Goal: Find contact information: Find contact information

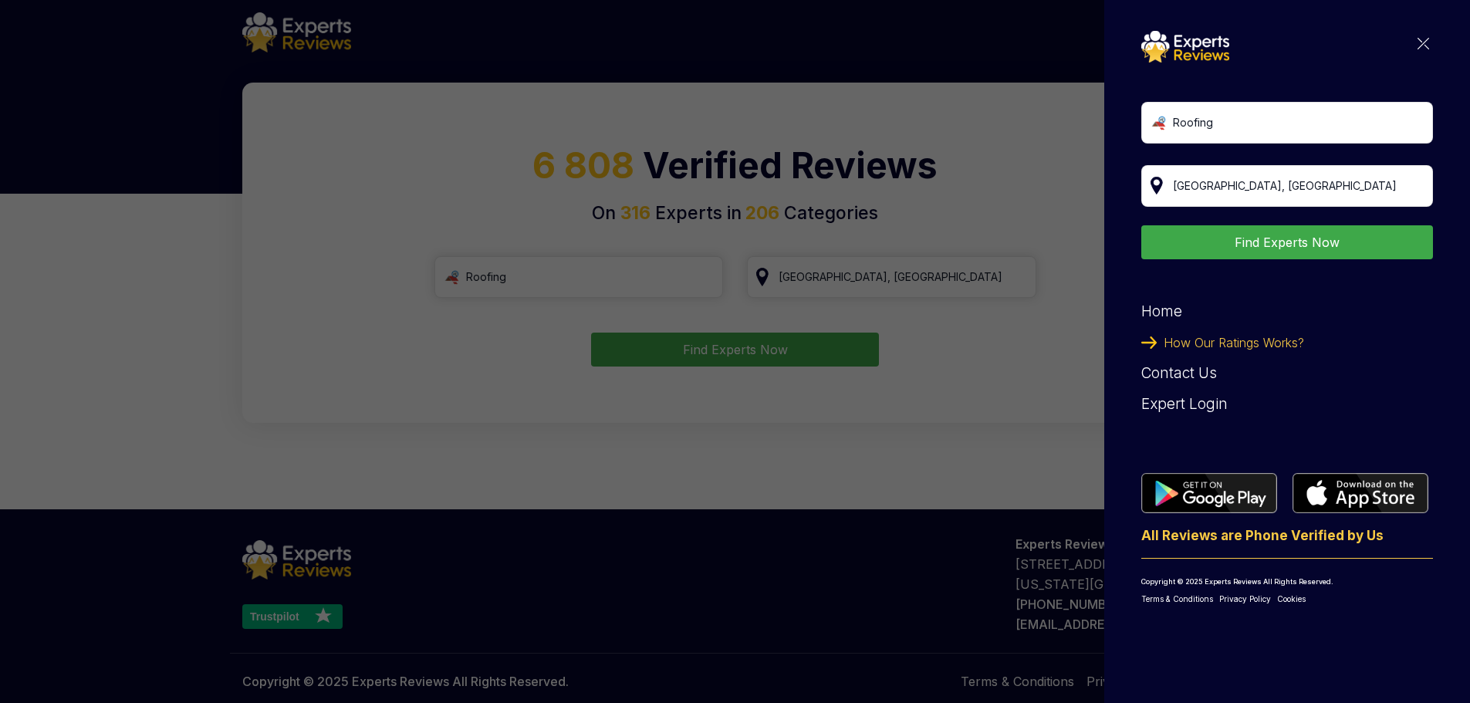
click at [1428, 44] on img at bounding box center [1424, 44] width 12 height 12
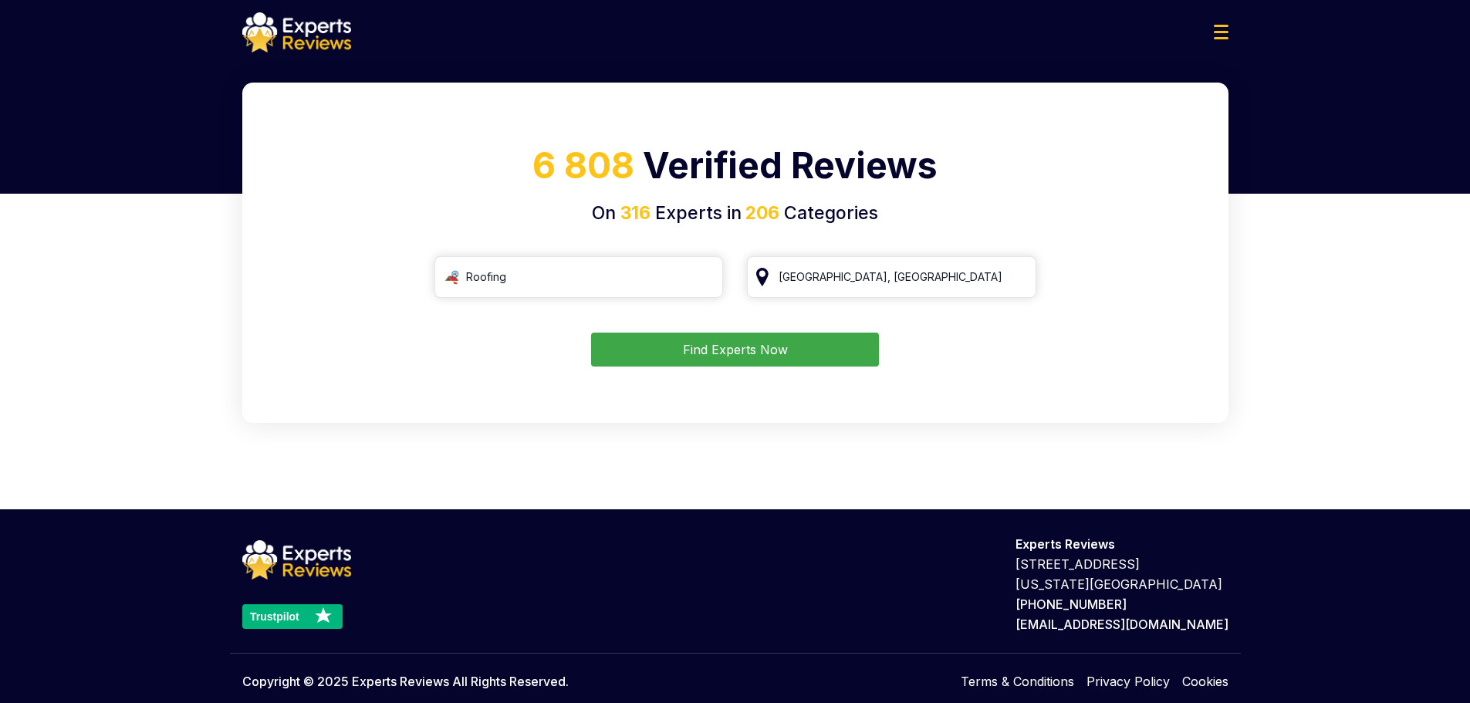
click at [785, 356] on button "Find Experts Now" at bounding box center [735, 350] width 288 height 34
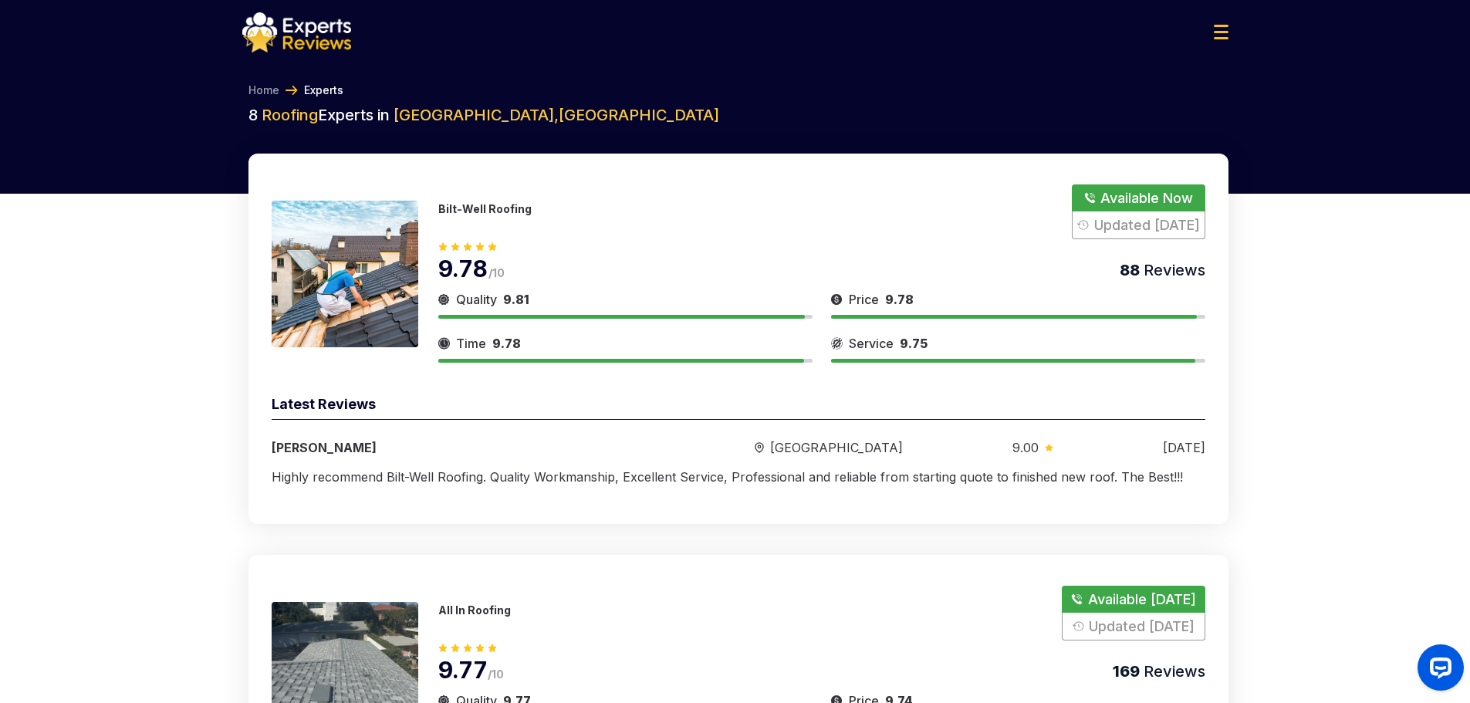
click at [1156, 188] on button "Show Number" at bounding box center [1138, 211] width 133 height 55
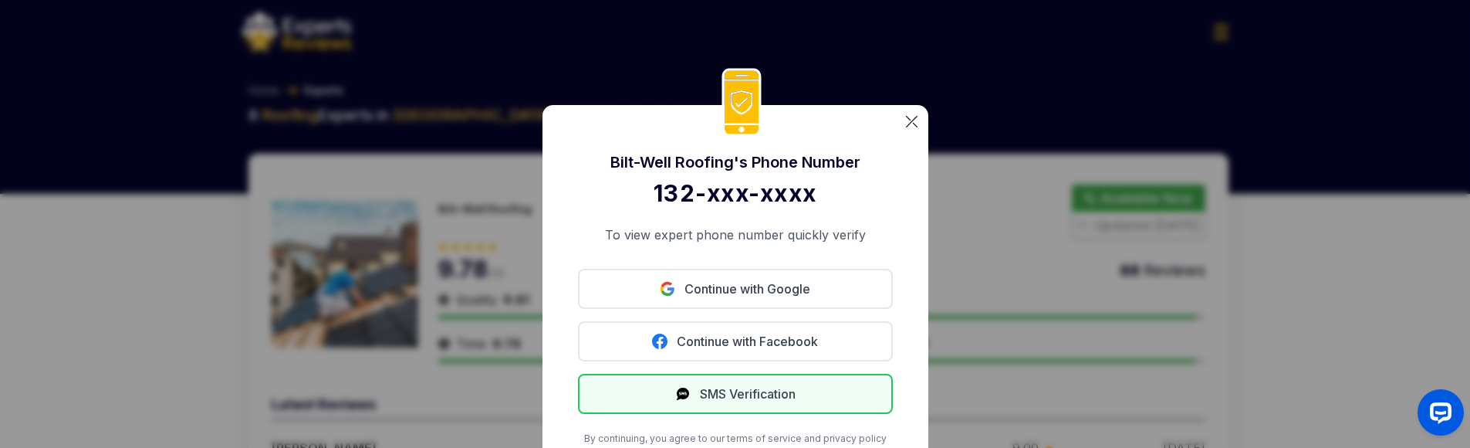
click at [765, 401] on button "SMS Verification" at bounding box center [735, 393] width 315 height 40
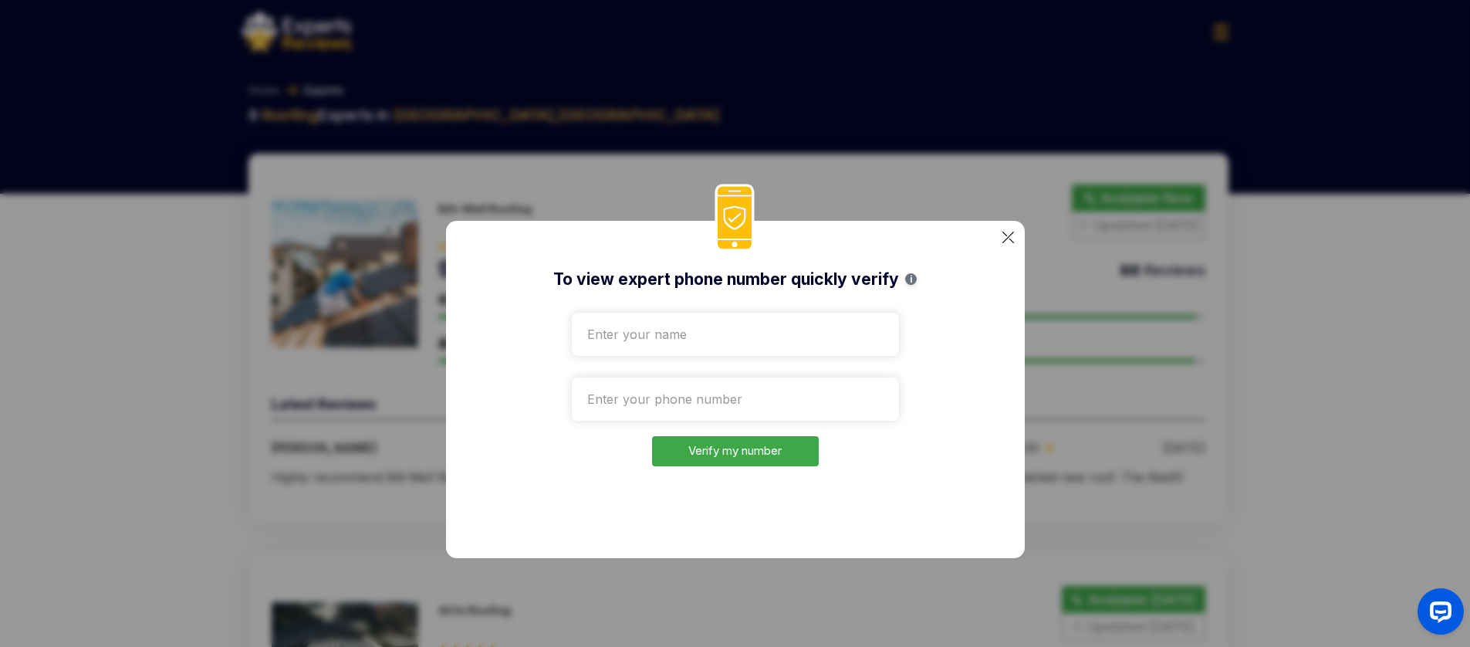
click at [1002, 233] on img at bounding box center [1008, 237] width 12 height 12
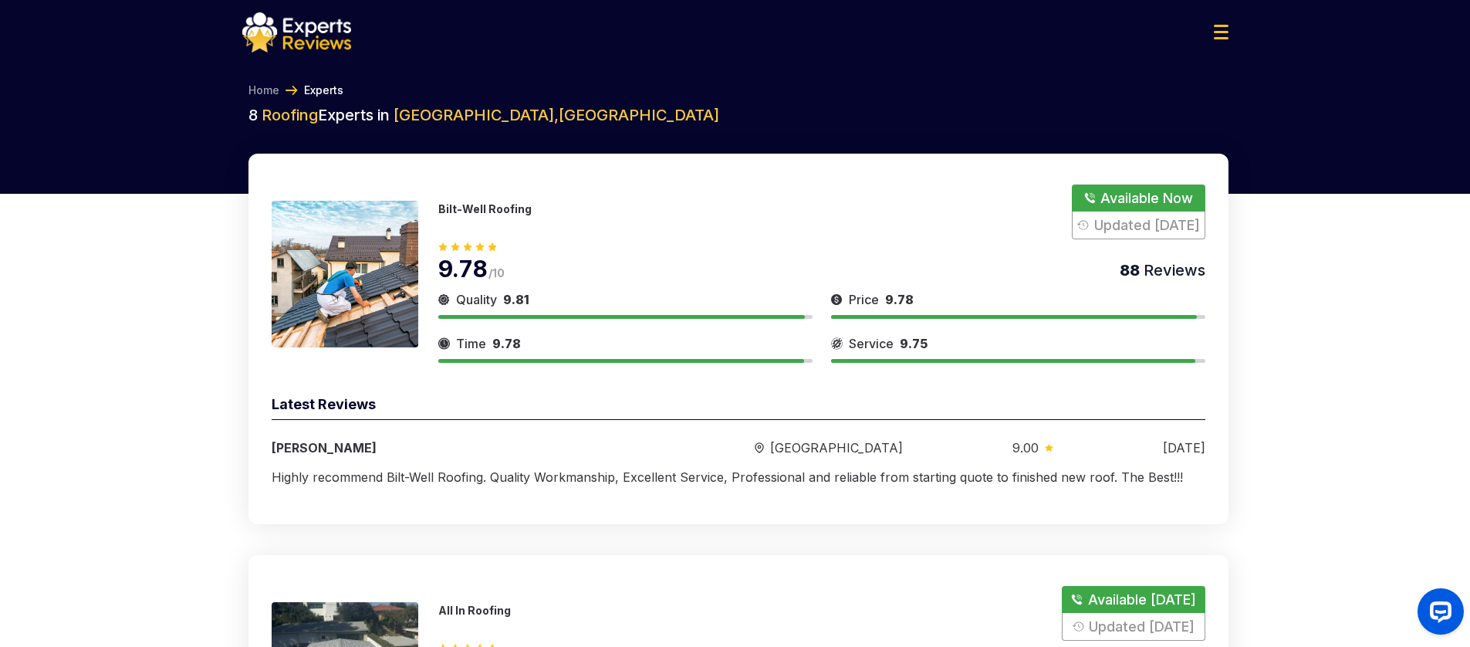
click at [1097, 199] on button "Show Number" at bounding box center [1138, 211] width 133 height 55
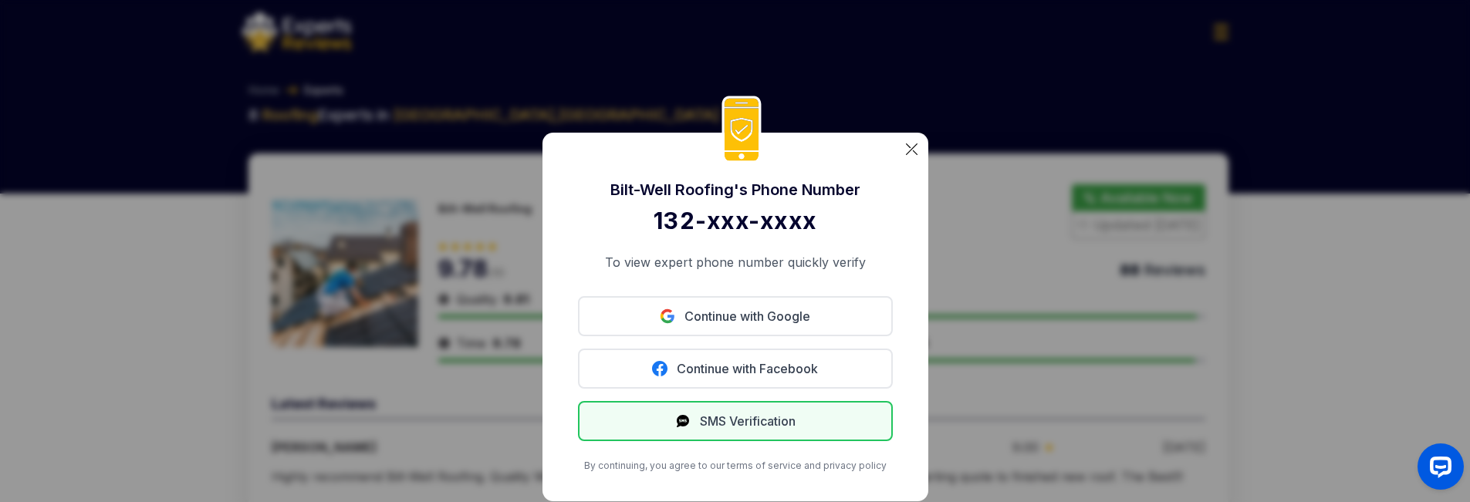
click at [796, 425] on button "SMS Verification" at bounding box center [735, 421] width 315 height 40
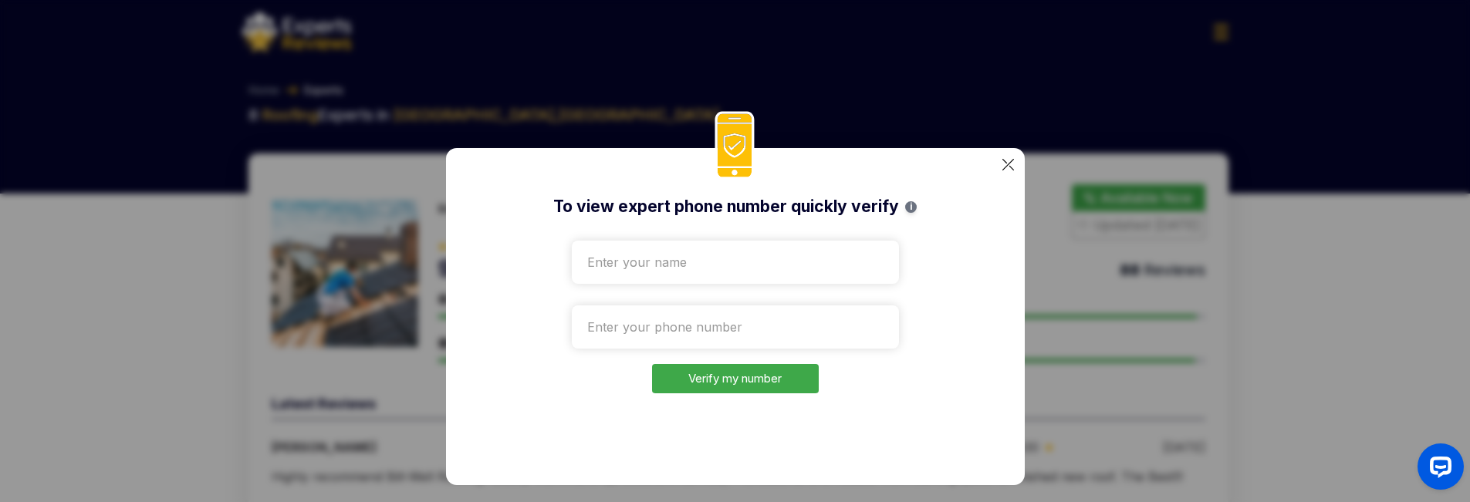
click at [737, 249] on input "text" at bounding box center [735, 262] width 327 height 43
type input "Test"
click at [618, 326] on input "tel" at bounding box center [735, 327] width 327 height 43
paste input "[PHONE_NUMBER]"
type input "[PHONE_NUMBER]"
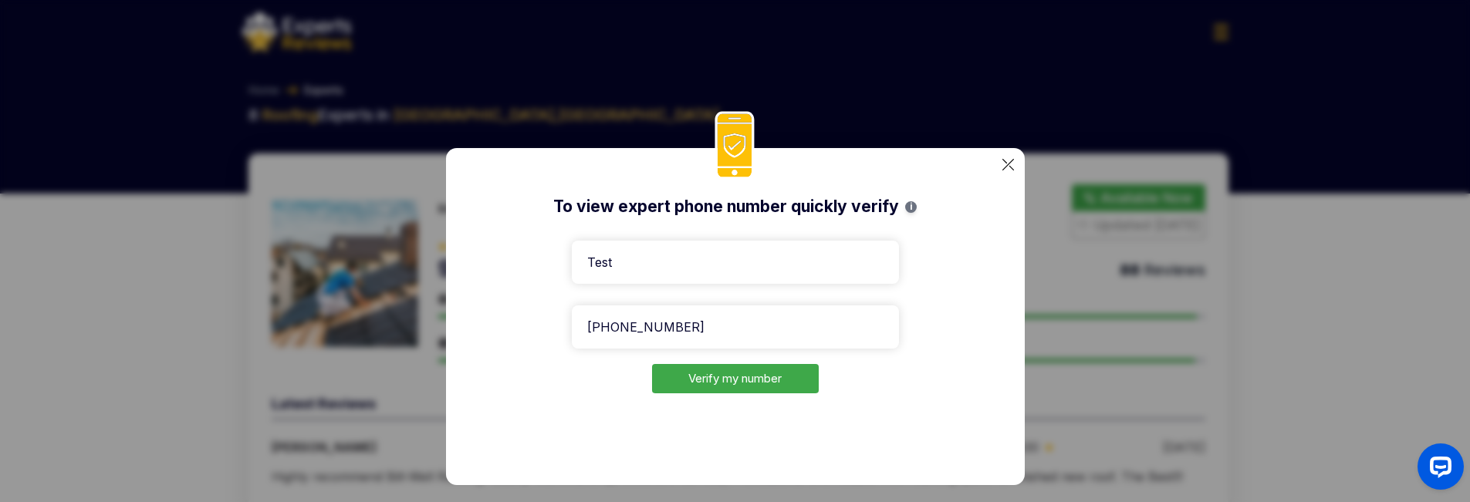
click at [725, 380] on button "Verify my number" at bounding box center [735, 379] width 167 height 30
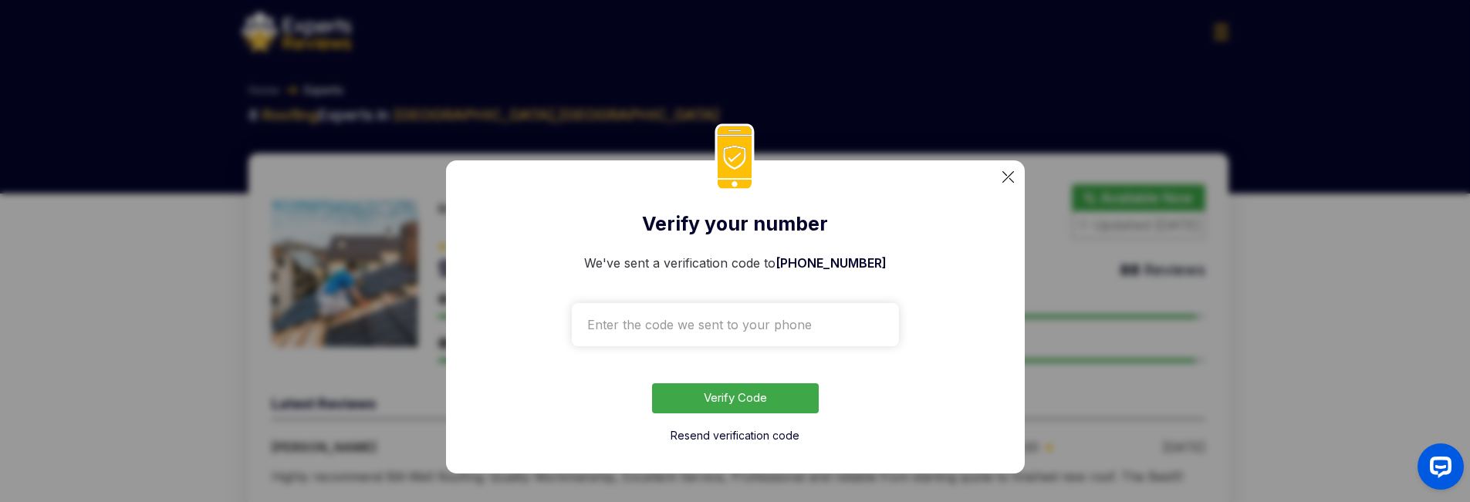
click at [1003, 177] on img at bounding box center [1008, 177] width 12 height 12
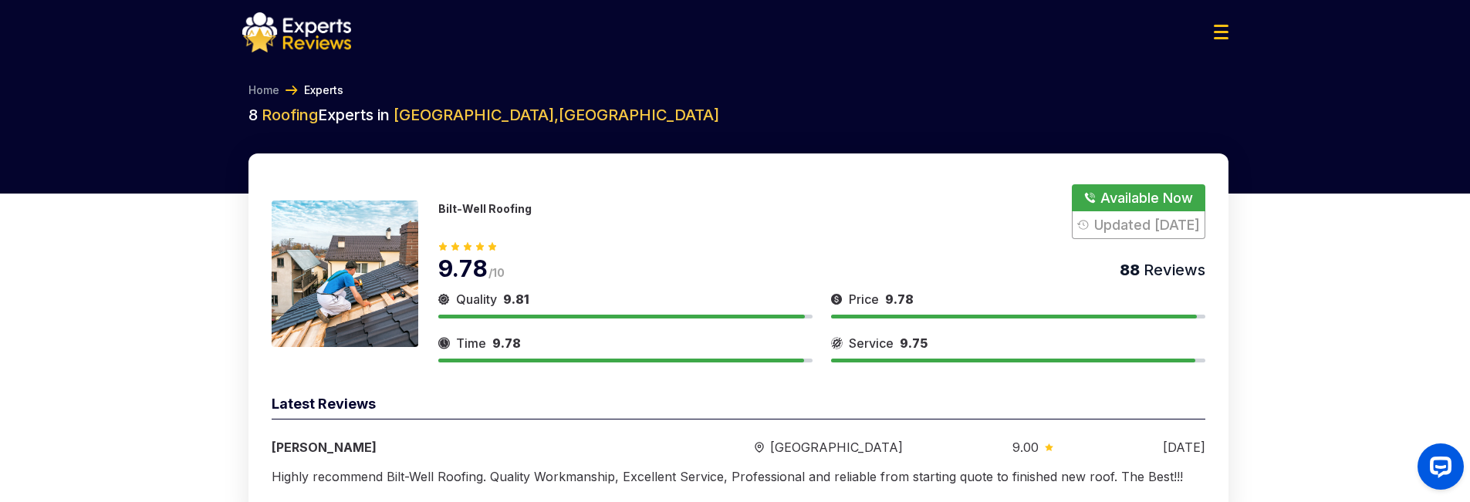
click at [1134, 204] on button "Show Number" at bounding box center [1138, 211] width 133 height 55
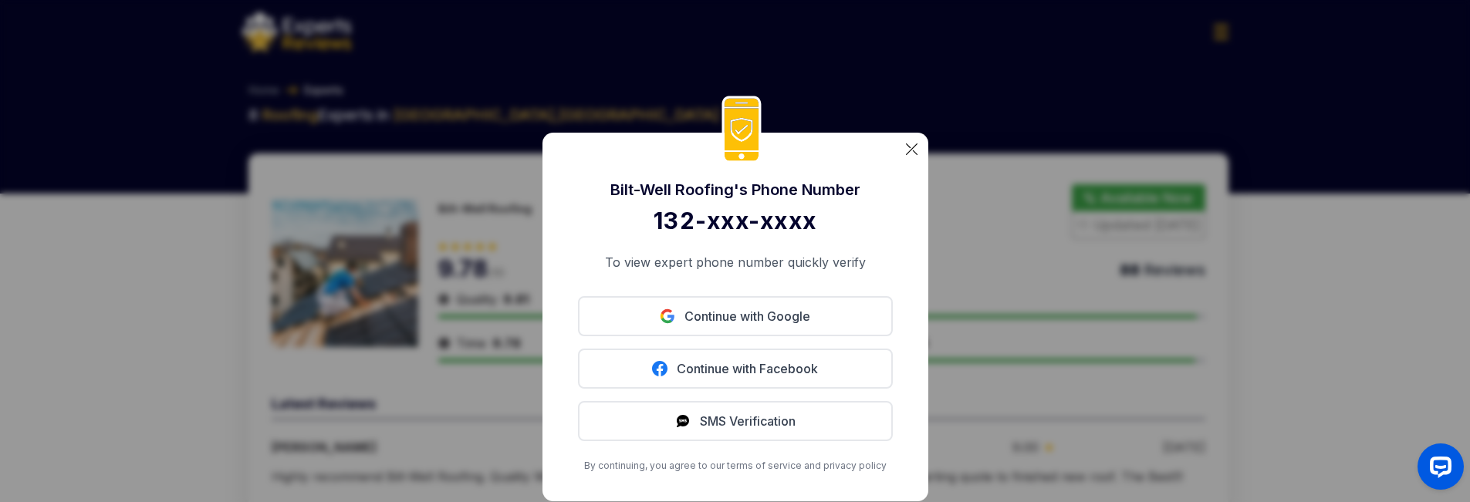
click at [909, 150] on img at bounding box center [912, 150] width 12 height 12
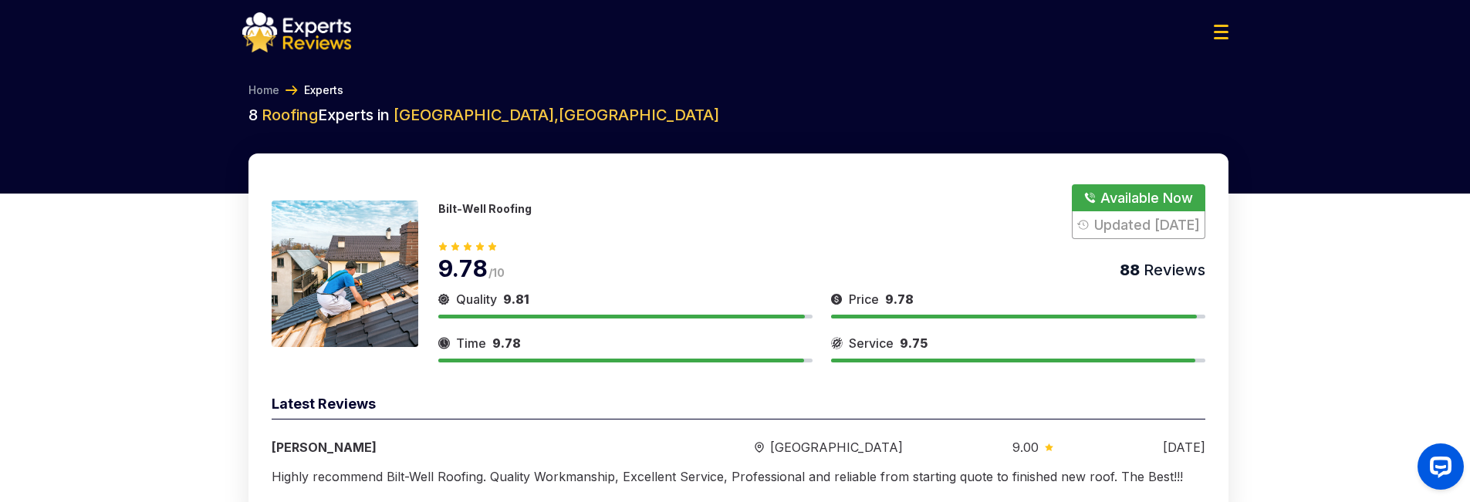
click at [345, 217] on img at bounding box center [345, 274] width 147 height 147
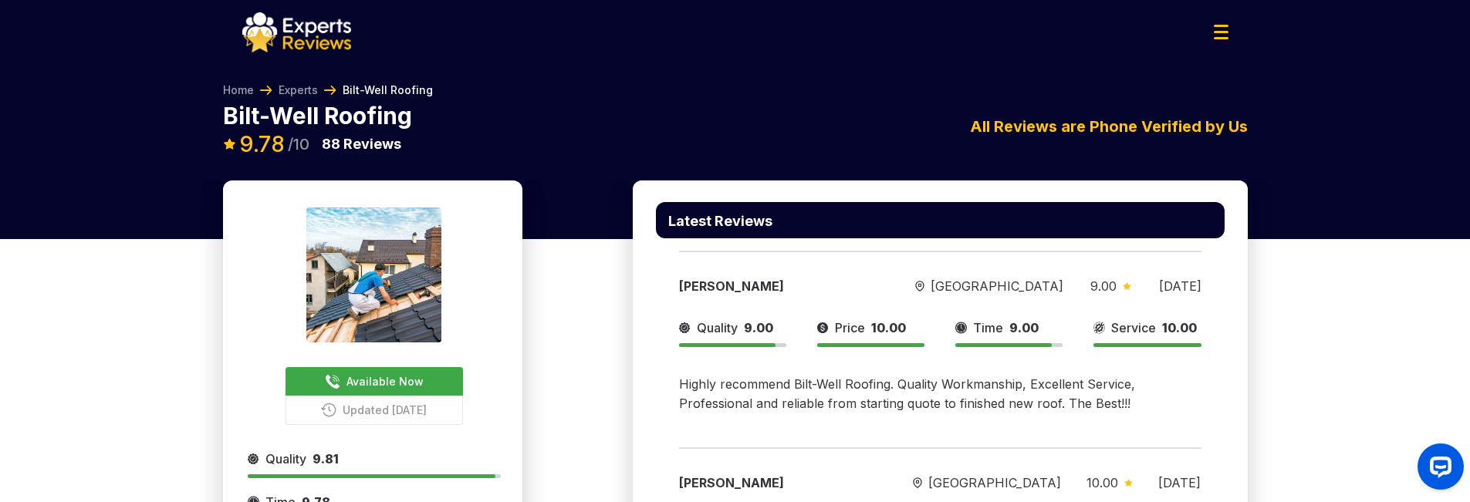
click at [365, 376] on span "Available Now" at bounding box center [384, 381] width 77 height 16
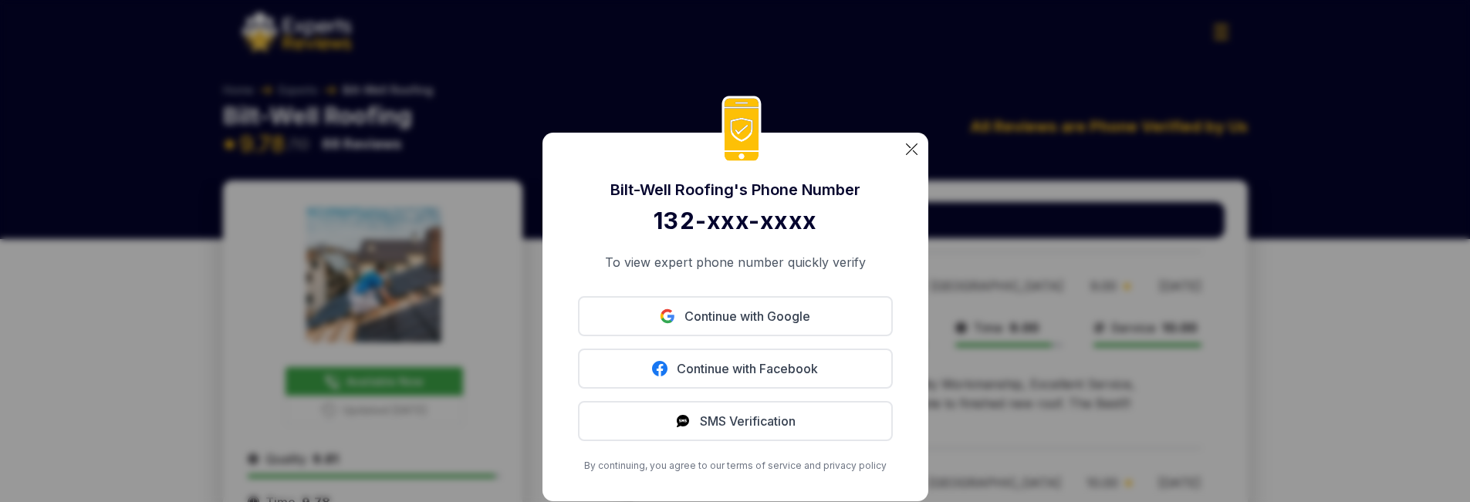
click at [914, 144] on img at bounding box center [912, 150] width 12 height 12
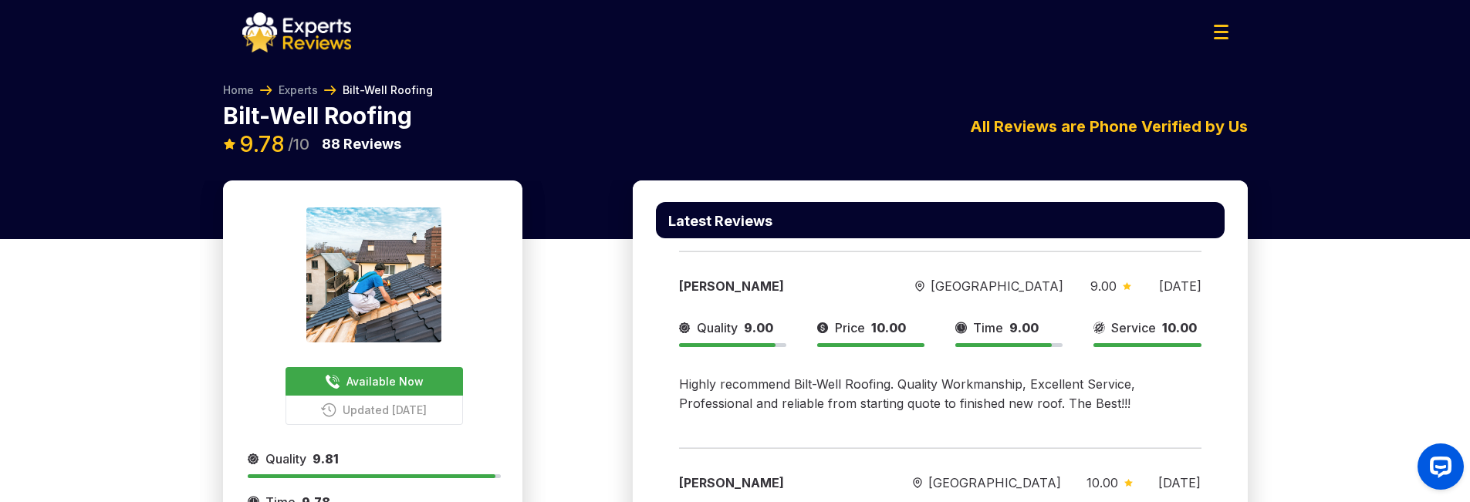
click at [411, 372] on button "Available Now" at bounding box center [374, 381] width 177 height 29
